Goal: Task Accomplishment & Management: Use online tool/utility

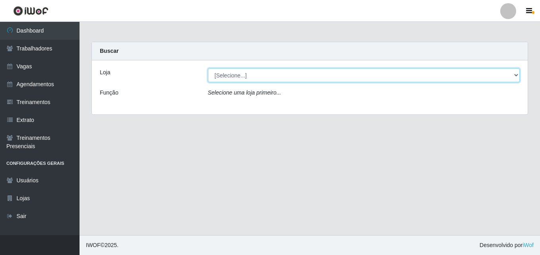
drag, startPoint x: 255, startPoint y: 76, endPoint x: 258, endPoint y: 82, distance: 7.0
click at [258, 82] on select "[Selecione...] Extremoz Supermercados - Loja 2" at bounding box center [364, 75] width 312 height 14
select select "521"
click at [208, 68] on select "[Selecione...] Extremoz Supermercados - Loja 2" at bounding box center [364, 75] width 312 height 14
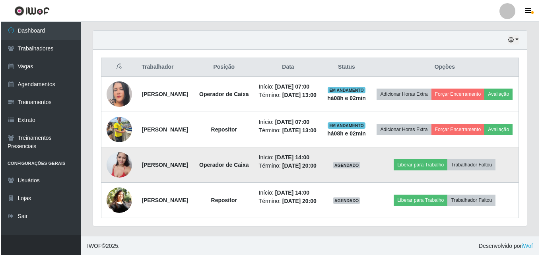
scroll to position [330, 0]
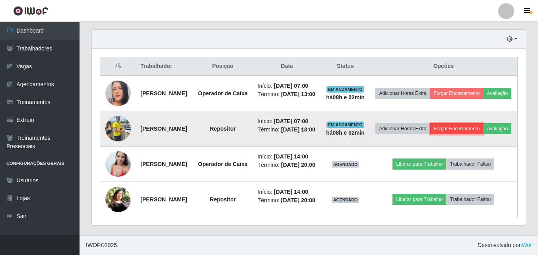
click at [484, 123] on button "Forçar Encerramento" at bounding box center [457, 128] width 53 height 11
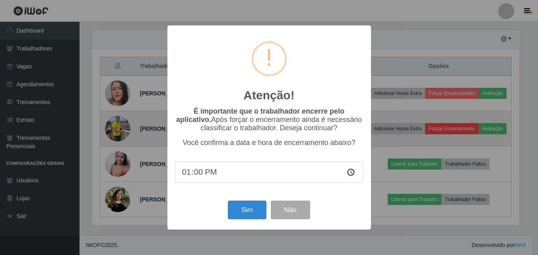
scroll to position [165, 430]
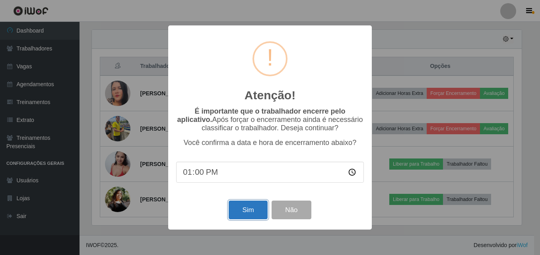
drag, startPoint x: 251, startPoint y: 212, endPoint x: 278, endPoint y: 193, distance: 32.9
click at [252, 212] on button "Sim" at bounding box center [248, 210] width 39 height 19
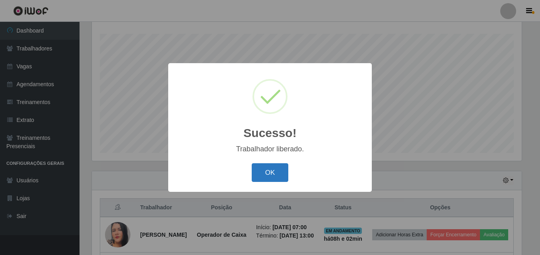
click at [280, 180] on button "OK" at bounding box center [270, 173] width 37 height 19
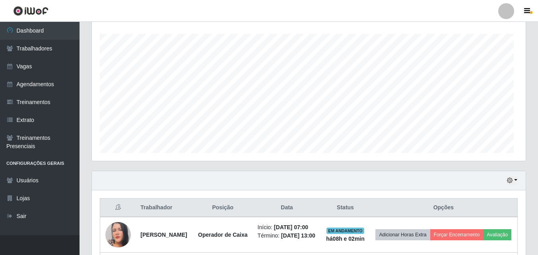
scroll to position [165, 434]
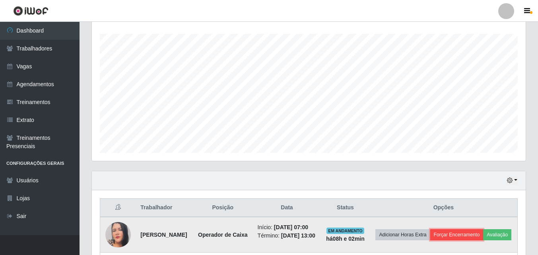
click at [484, 237] on button "Forçar Encerramento" at bounding box center [457, 235] width 53 height 11
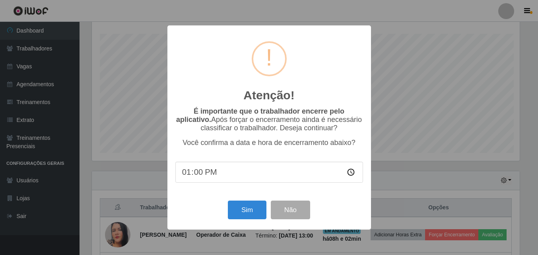
scroll to position [165, 430]
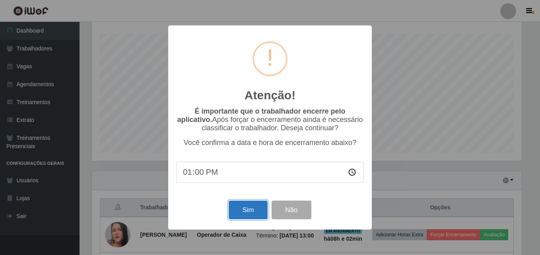
click at [242, 211] on button "Sim" at bounding box center [248, 210] width 39 height 19
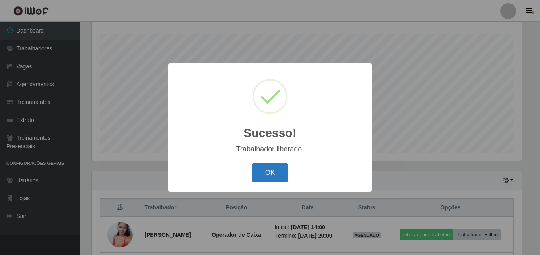
click at [270, 174] on button "OK" at bounding box center [270, 173] width 37 height 19
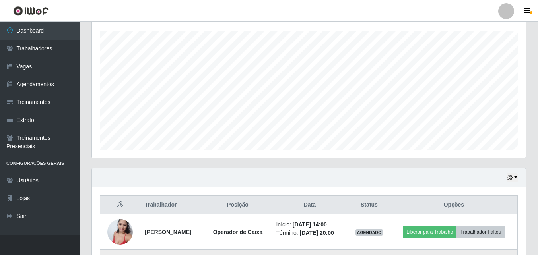
scroll to position [214, 0]
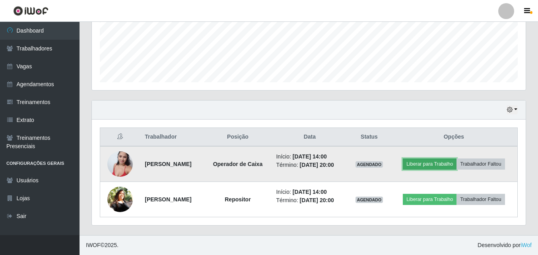
click at [457, 159] on button "Liberar para Trabalho" at bounding box center [430, 164] width 54 height 11
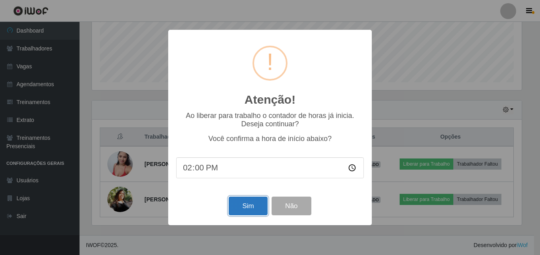
click at [240, 205] on button "Sim" at bounding box center [248, 206] width 39 height 19
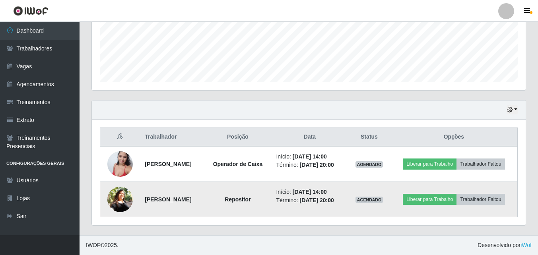
scroll to position [0, 0]
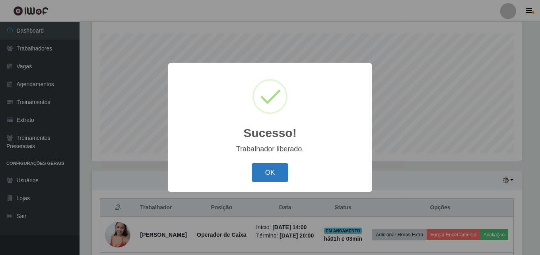
click at [261, 174] on button "OK" at bounding box center [270, 173] width 37 height 19
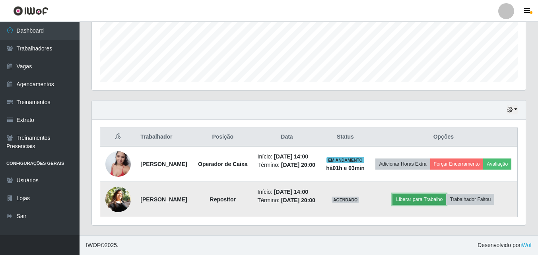
click at [438, 194] on button "Liberar para Trabalho" at bounding box center [420, 199] width 54 height 11
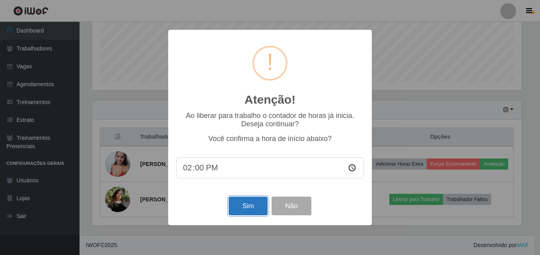
click at [248, 210] on button "Sim" at bounding box center [248, 206] width 39 height 19
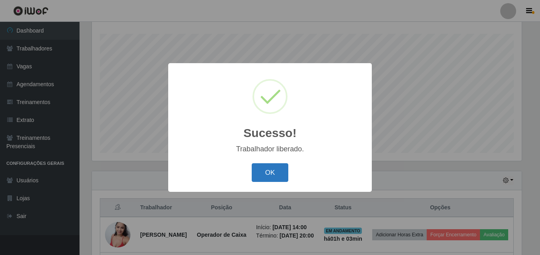
click at [279, 170] on button "OK" at bounding box center [270, 173] width 37 height 19
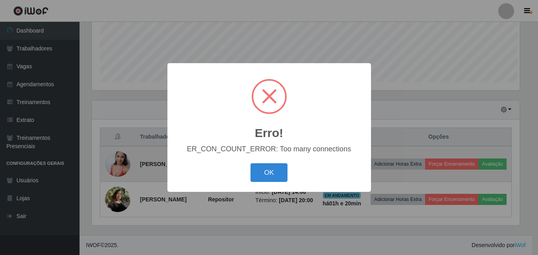
scroll to position [165, 430]
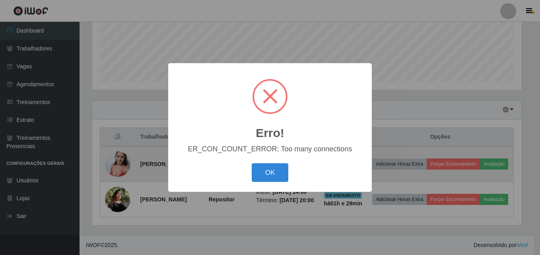
click at [281, 177] on button "OK" at bounding box center [270, 173] width 37 height 19
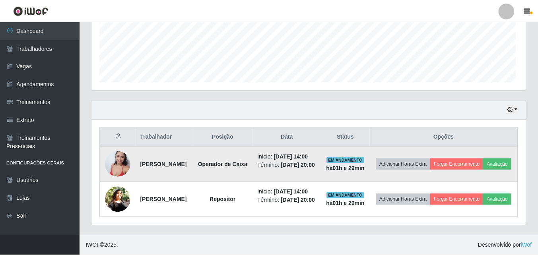
scroll to position [165, 434]
